Goal: Navigation & Orientation: Find specific page/section

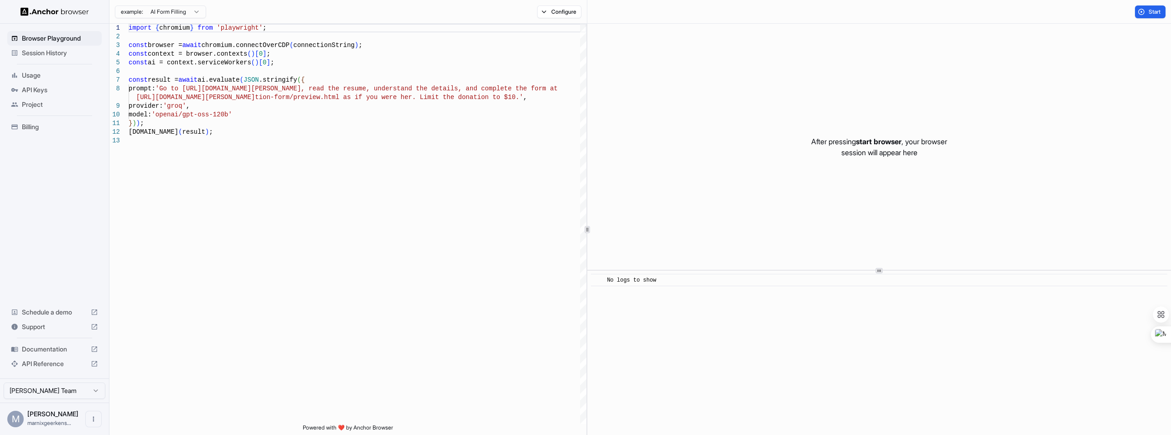
click at [38, 55] on span "Session History" at bounding box center [60, 52] width 76 height 9
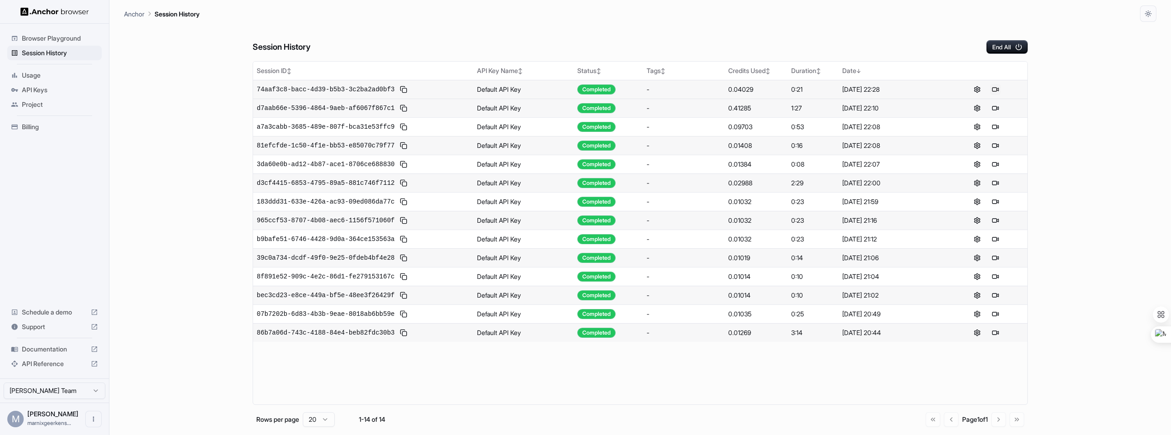
click at [994, 90] on button at bounding box center [995, 89] width 11 height 11
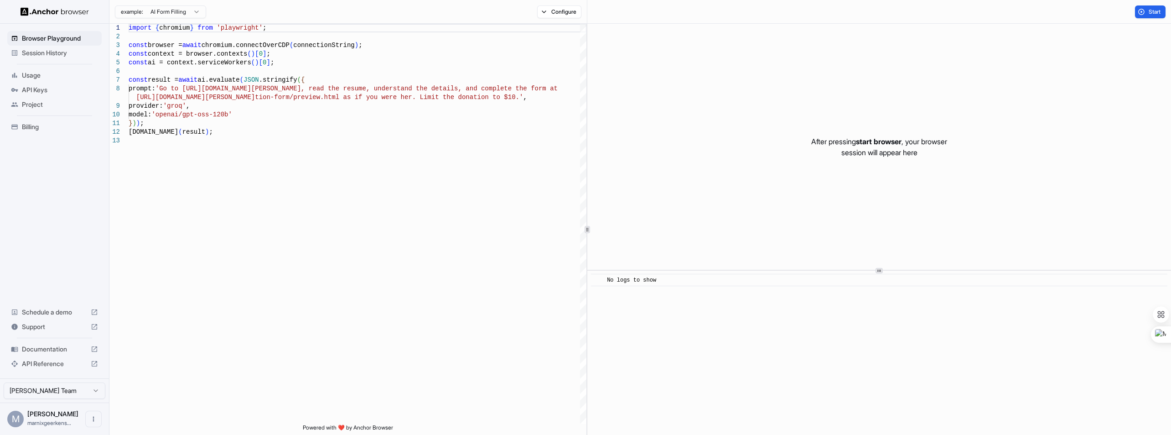
click at [52, 53] on span "Session History" at bounding box center [60, 52] width 76 height 9
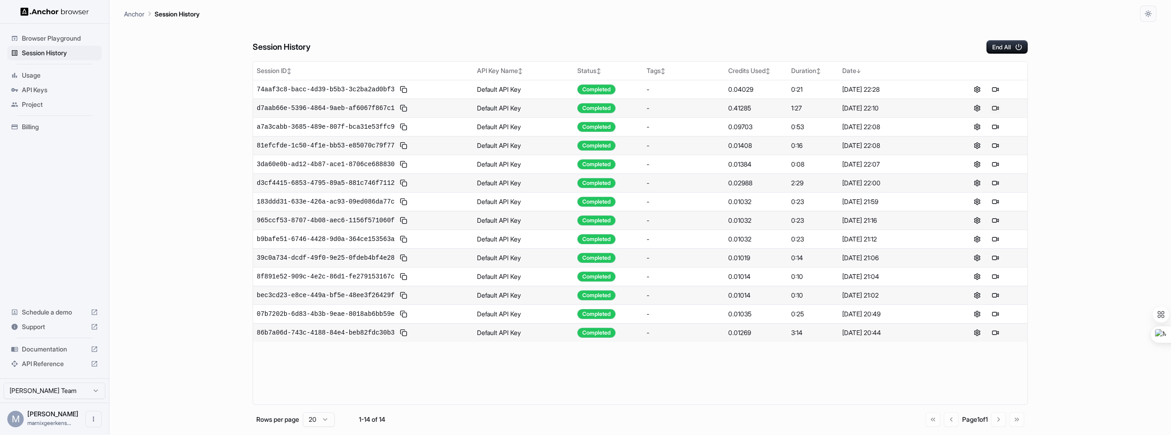
click at [995, 108] on button at bounding box center [995, 108] width 11 height 11
